Goal: Navigation & Orientation: Find specific page/section

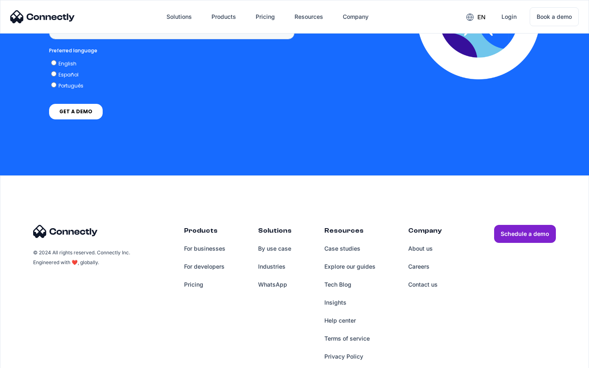
scroll to position [613, 0]
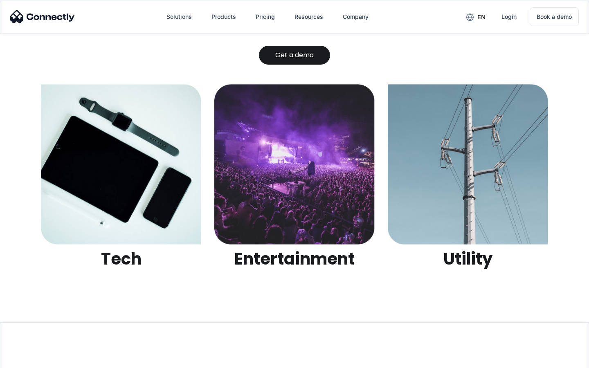
scroll to position [2583, 0]
